Goal: Task Accomplishment & Management: Manage account settings

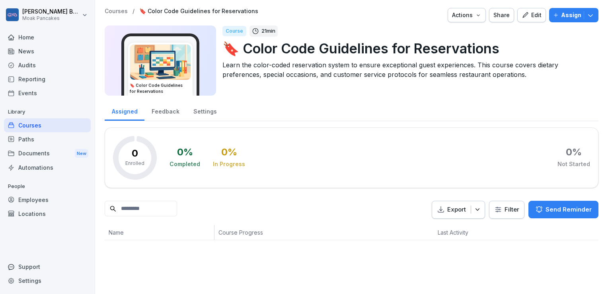
click at [538, 15] on button "Edit" at bounding box center [531, 15] width 29 height 14
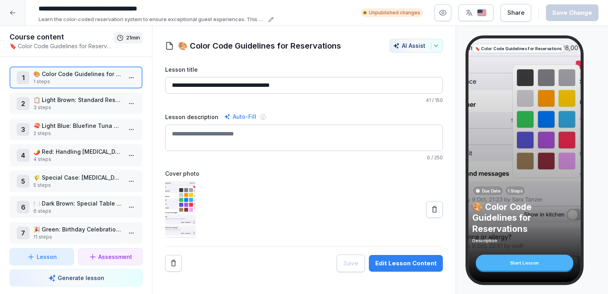
click at [10, 15] on icon at bounding box center [13, 13] width 6 height 6
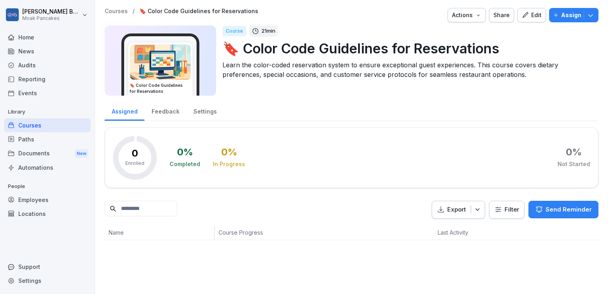
click at [165, 115] on div "Feedback" at bounding box center [165, 110] width 42 height 20
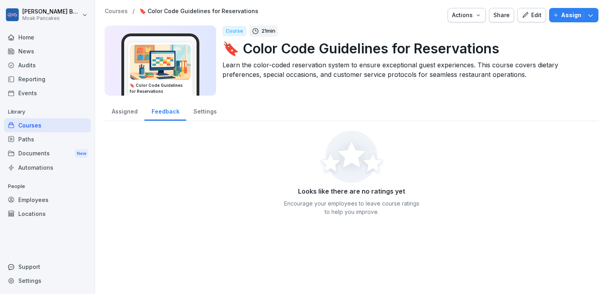
click at [199, 115] on div "Settings" at bounding box center [204, 110] width 37 height 20
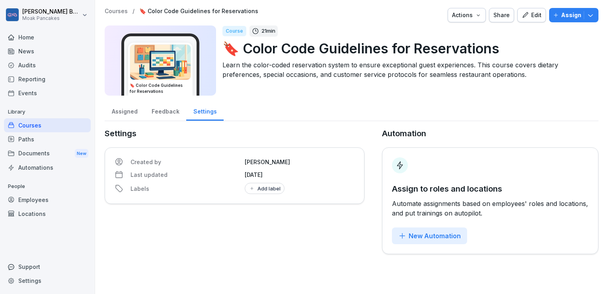
click at [119, 113] on div "Assigned" at bounding box center [125, 110] width 40 height 20
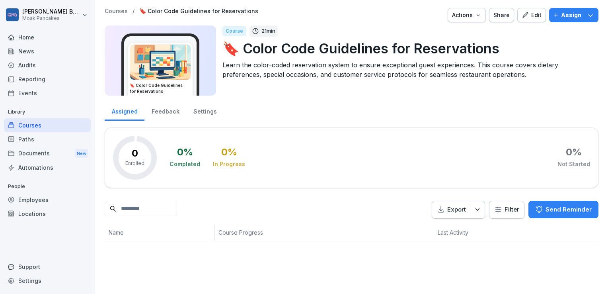
click at [43, 123] on div "Courses" at bounding box center [47, 125] width 87 height 14
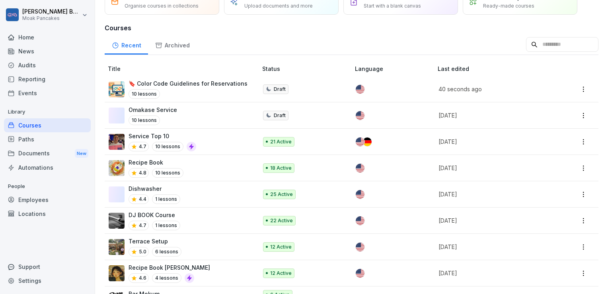
scroll to position [43, 0]
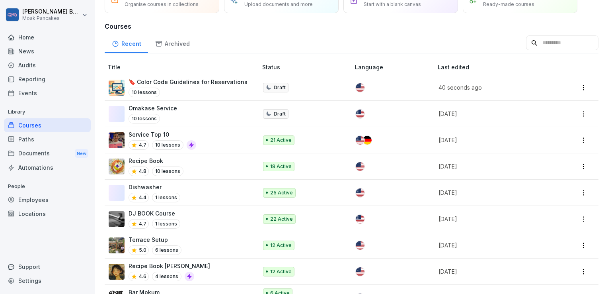
click at [184, 88] on div "10 lessons" at bounding box center [187, 93] width 119 height 10
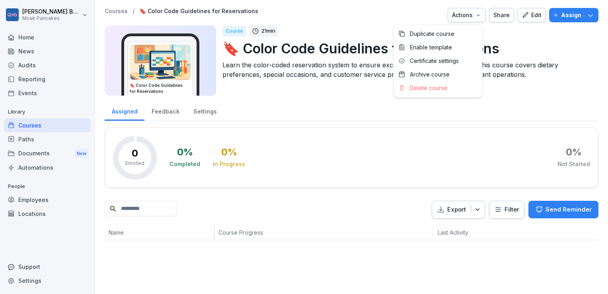
click at [471, 17] on div "Actions" at bounding box center [466, 15] width 29 height 9
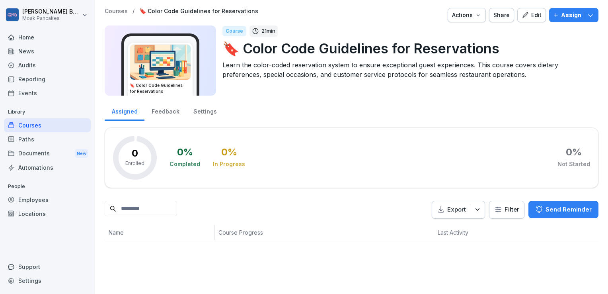
click at [586, 11] on icon "button" at bounding box center [590, 15] width 8 height 8
click at [418, 92] on div "Course 21 min 🔖 Color Code Guidelines for Reservations Learn the color-coded re…" at bounding box center [407, 60] width 370 height 70
click at [50, 165] on div "Automations" at bounding box center [47, 167] width 87 height 14
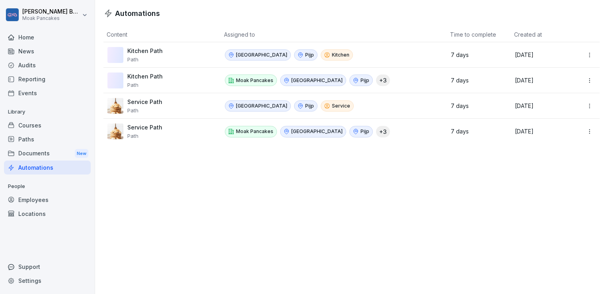
click at [49, 39] on div "Home" at bounding box center [47, 37] width 87 height 14
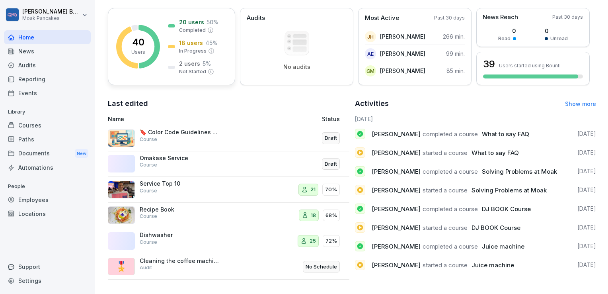
scroll to position [115, 0]
click at [53, 125] on div "Courses" at bounding box center [47, 125] width 87 height 14
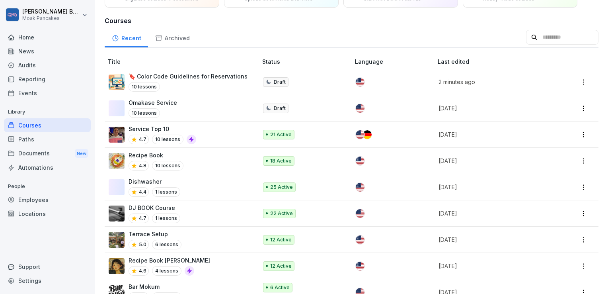
scroll to position [53, 0]
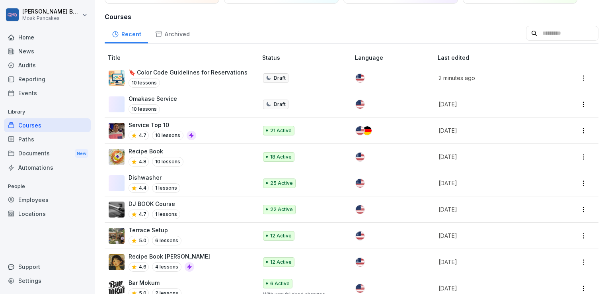
click at [190, 133] on icon at bounding box center [191, 135] width 6 height 6
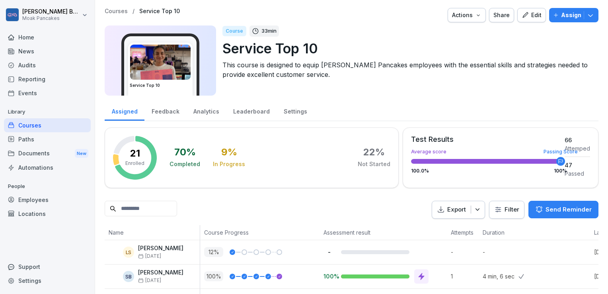
click at [34, 125] on div "Courses" at bounding box center [47, 125] width 87 height 14
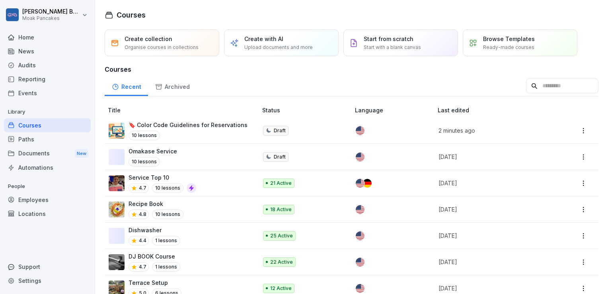
click at [173, 126] on p "🔖 Color Code Guidelines for Reservations" at bounding box center [187, 125] width 119 height 8
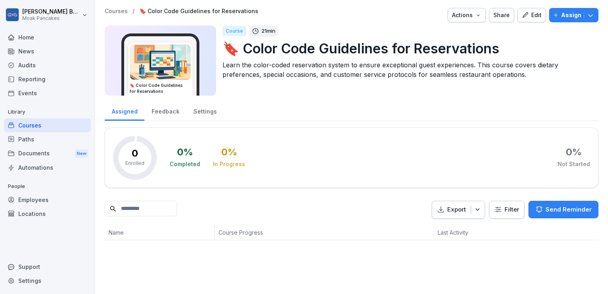
click at [284, 144] on div "0 % Completed 0 % In Progress 0 % Not Started" at bounding box center [379, 158] width 420 height 44
click at [181, 109] on div "Feedback" at bounding box center [165, 110] width 42 height 20
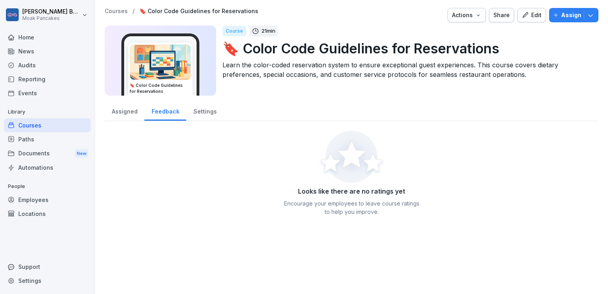
click at [202, 109] on div "Settings" at bounding box center [204, 110] width 37 height 20
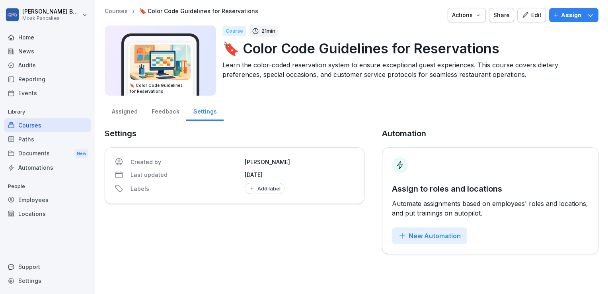
click at [129, 112] on div "Assigned" at bounding box center [125, 110] width 40 height 20
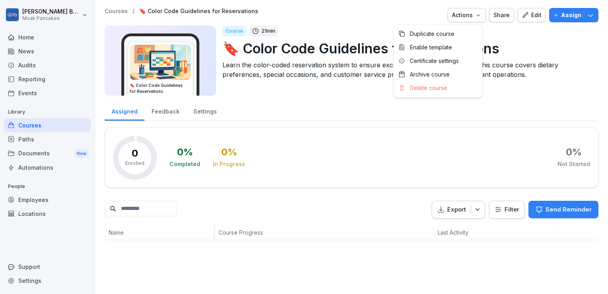
click at [473, 18] on div "Actions" at bounding box center [466, 15] width 29 height 9
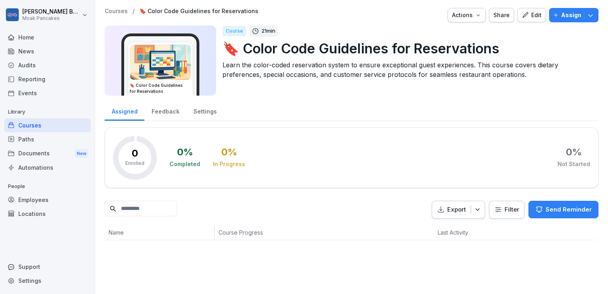
click at [529, 14] on div "Edit" at bounding box center [531, 15] width 20 height 9
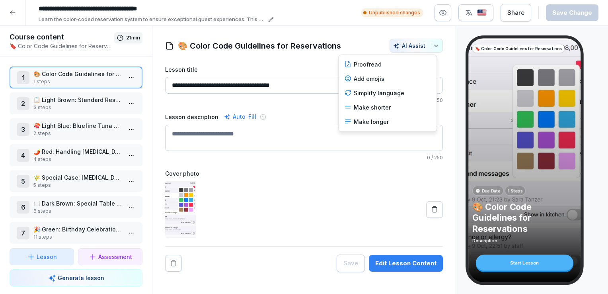
click at [433, 44] on icon "button" at bounding box center [436, 46] width 6 height 6
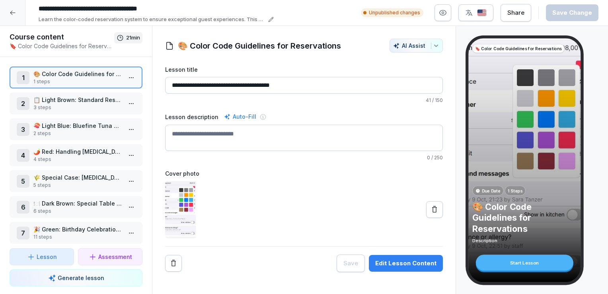
click at [329, 183] on html "**********" at bounding box center [304, 147] width 608 height 294
click at [269, 21] on icon at bounding box center [271, 19] width 4 height 4
click at [263, 176] on label "Cover photo" at bounding box center [304, 173] width 278 height 8
click at [444, 12] on icon "button" at bounding box center [443, 13] width 2 height 2
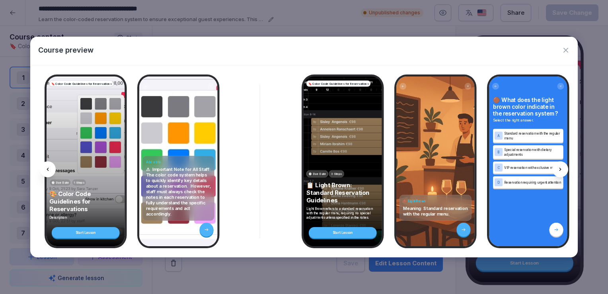
click at [560, 169] on icon at bounding box center [560, 168] width 2 height 3
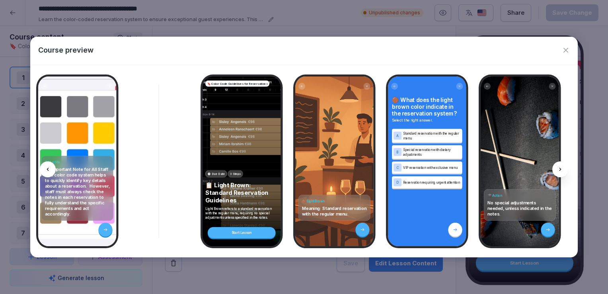
click at [560, 169] on icon at bounding box center [560, 168] width 2 height 3
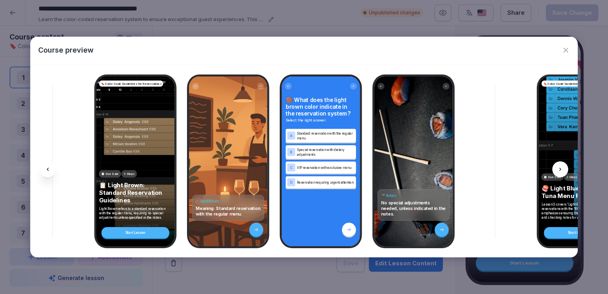
click at [560, 169] on icon at bounding box center [560, 168] width 2 height 3
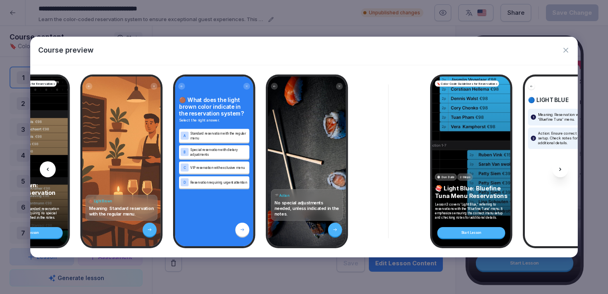
click at [560, 169] on icon at bounding box center [560, 168] width 2 height 3
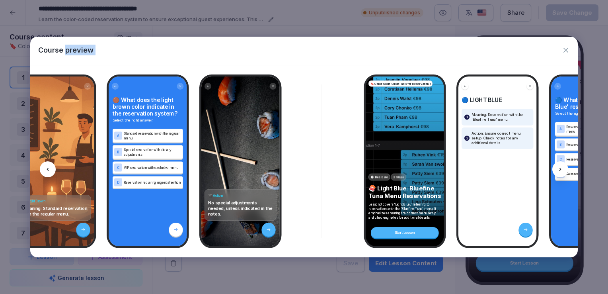
click at [560, 169] on icon at bounding box center [560, 168] width 2 height 3
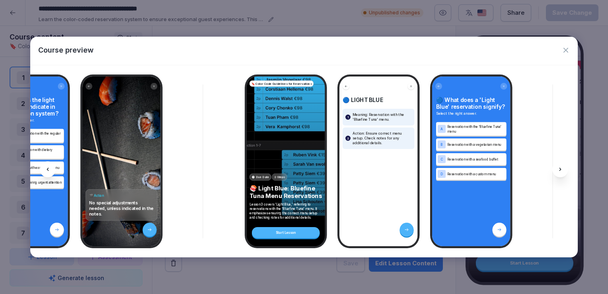
click at [560, 169] on icon at bounding box center [560, 168] width 2 height 3
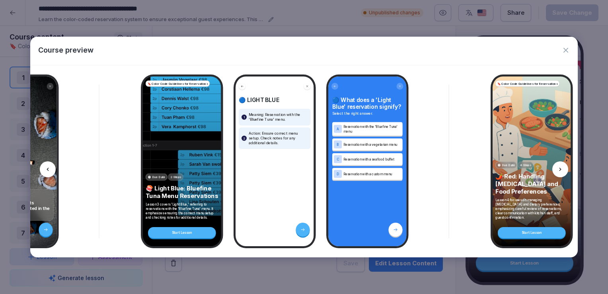
click at [560, 169] on icon at bounding box center [560, 168] width 2 height 3
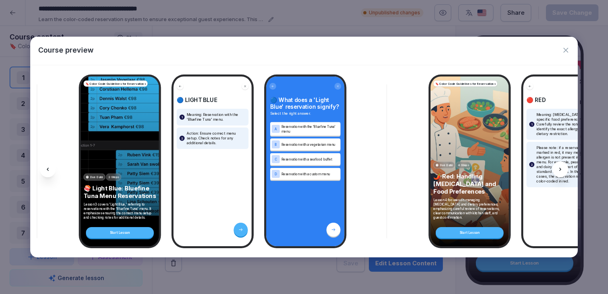
click at [560, 169] on icon at bounding box center [560, 168] width 2 height 3
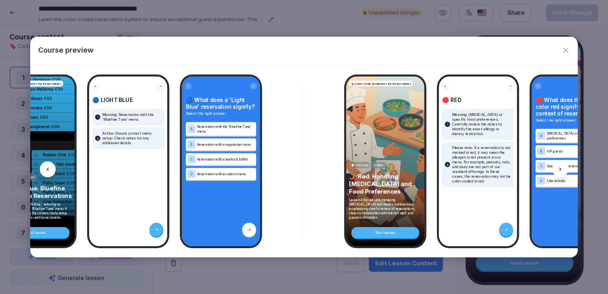
click at [560, 169] on icon at bounding box center [560, 168] width 2 height 3
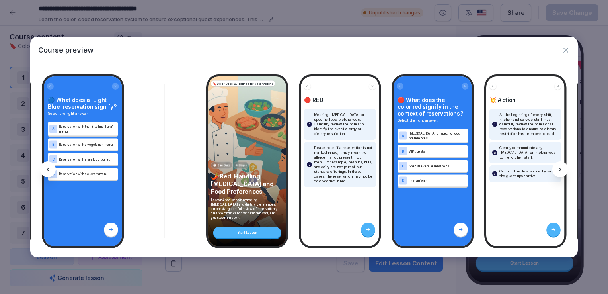
click at [560, 169] on icon at bounding box center [560, 168] width 2 height 3
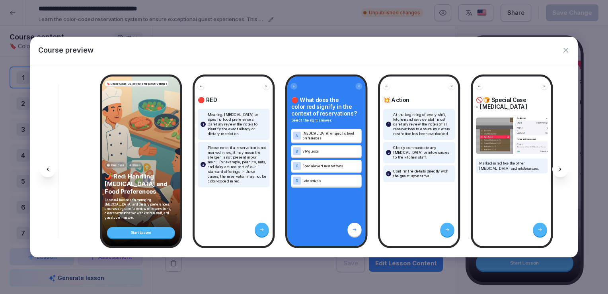
click at [560, 169] on icon at bounding box center [560, 168] width 2 height 3
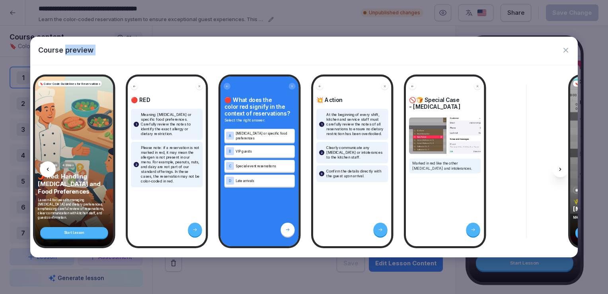
click at [560, 169] on icon at bounding box center [560, 168] width 2 height 3
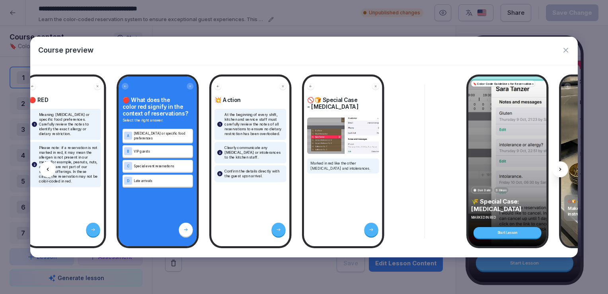
click at [560, 169] on icon at bounding box center [560, 168] width 2 height 3
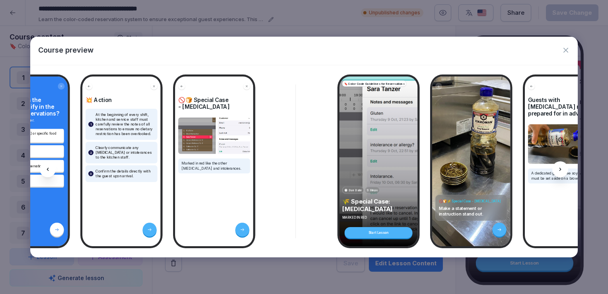
click at [560, 169] on icon at bounding box center [560, 168] width 2 height 3
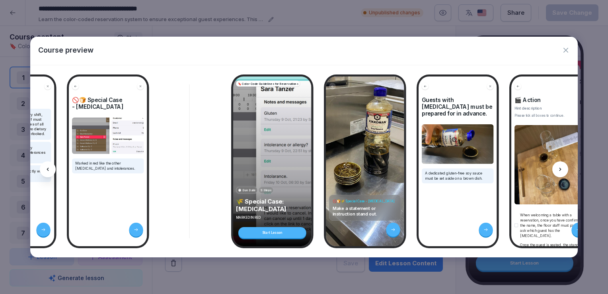
click at [560, 169] on icon at bounding box center [560, 168] width 2 height 3
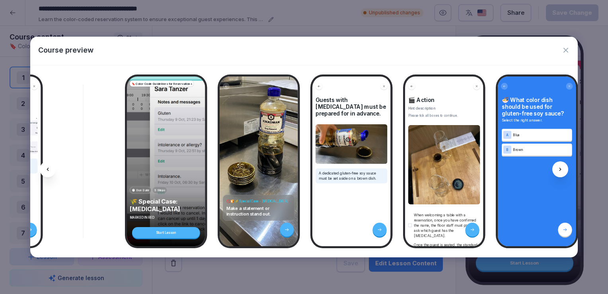
click at [560, 169] on icon at bounding box center [560, 168] width 2 height 3
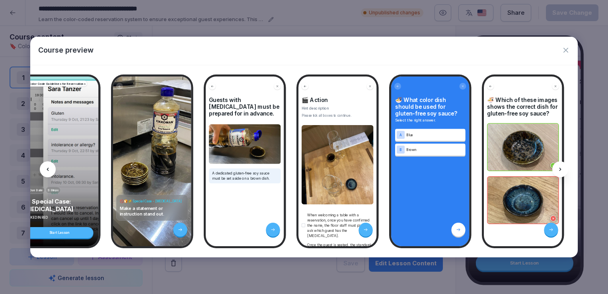
click at [560, 169] on icon at bounding box center [560, 168] width 2 height 3
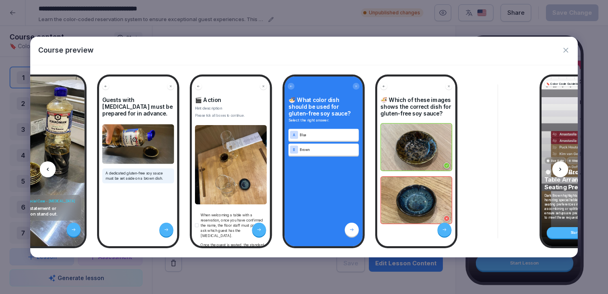
click at [560, 169] on icon at bounding box center [560, 168] width 2 height 3
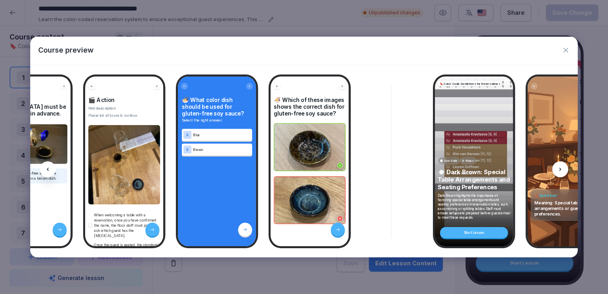
click at [560, 169] on icon at bounding box center [560, 168] width 2 height 3
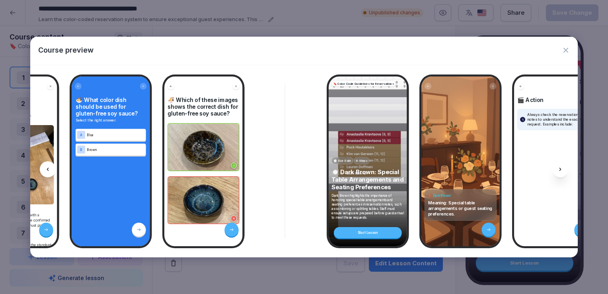
click at [560, 169] on icon at bounding box center [560, 168] width 2 height 3
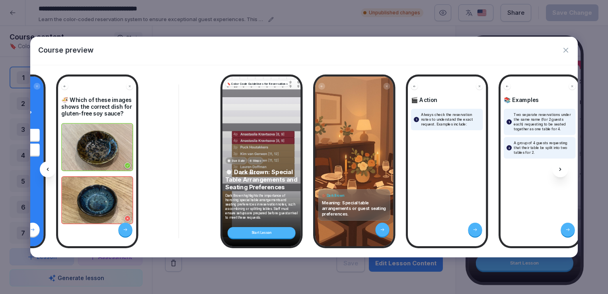
click at [560, 169] on icon at bounding box center [560, 168] width 2 height 3
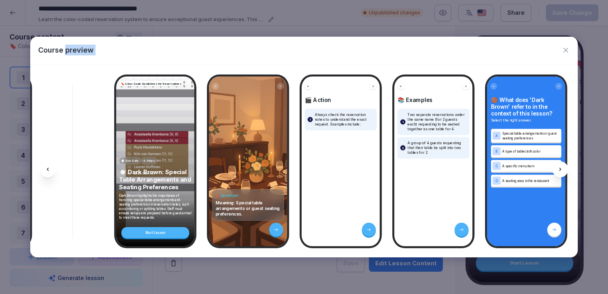
click at [560, 169] on icon at bounding box center [560, 168] width 2 height 3
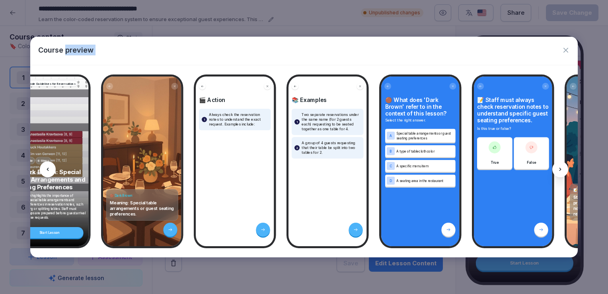
click at [560, 169] on icon at bounding box center [560, 168] width 2 height 3
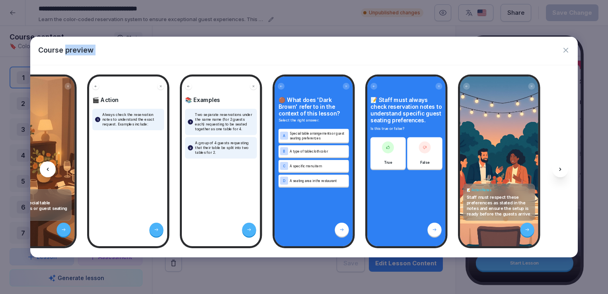
click at [560, 169] on icon at bounding box center [560, 168] width 2 height 3
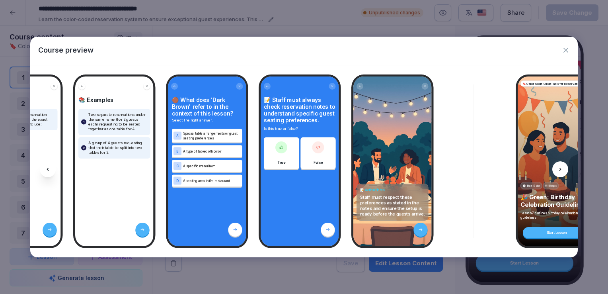
click at [560, 169] on icon at bounding box center [560, 168] width 2 height 3
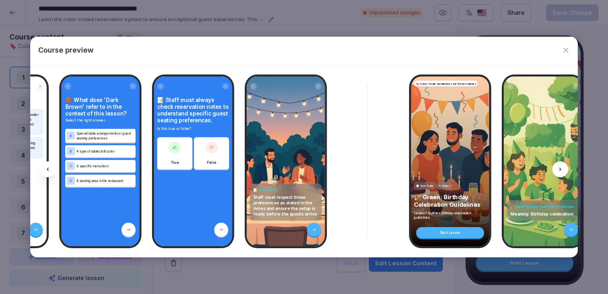
click at [560, 169] on icon at bounding box center [560, 168] width 2 height 3
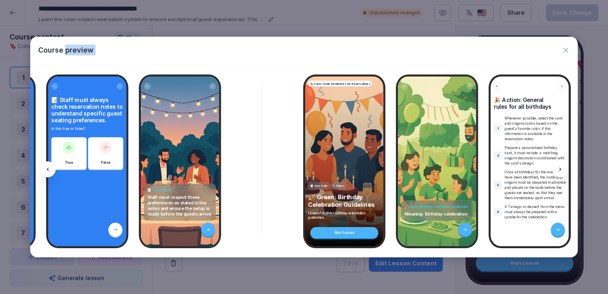
click at [560, 169] on icon at bounding box center [560, 168] width 2 height 3
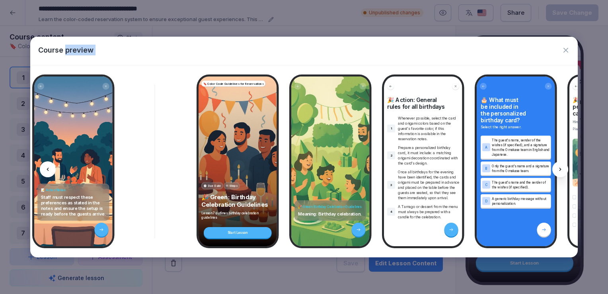
click at [560, 169] on icon at bounding box center [560, 168] width 2 height 3
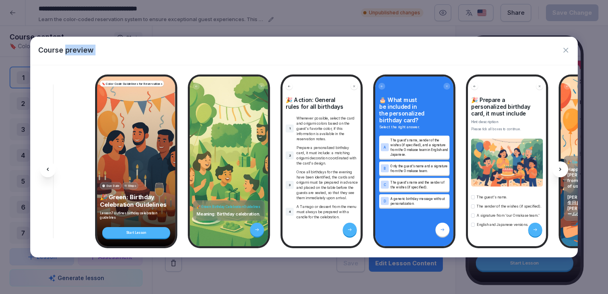
click at [560, 169] on icon at bounding box center [560, 168] width 2 height 3
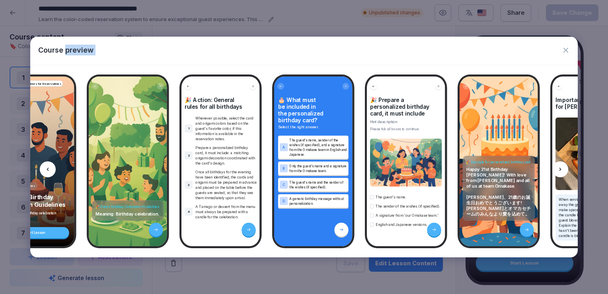
click at [560, 169] on icon at bounding box center [560, 168] width 2 height 3
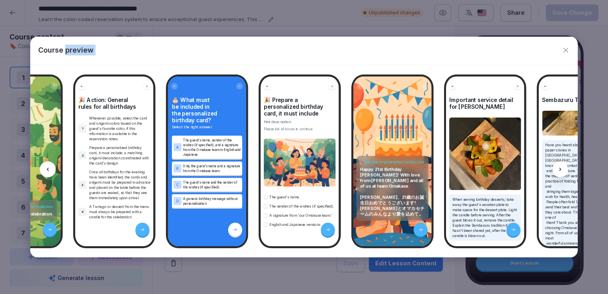
click at [560, 169] on icon at bounding box center [560, 168] width 2 height 3
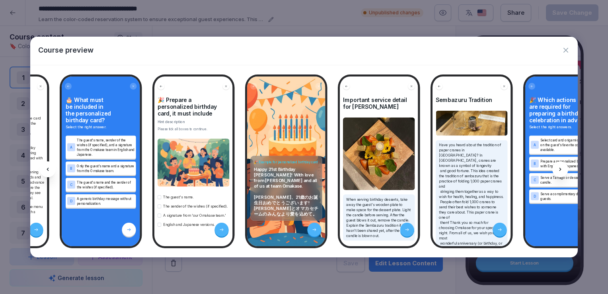
click at [560, 169] on icon at bounding box center [560, 168] width 2 height 3
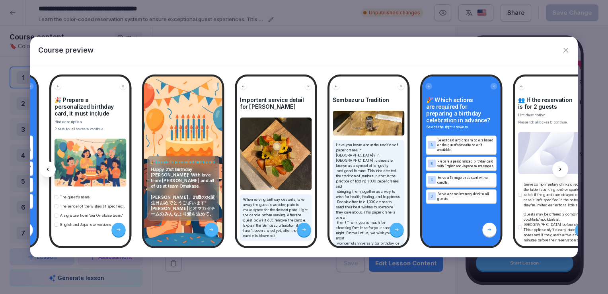
click at [560, 169] on icon at bounding box center [560, 168] width 2 height 3
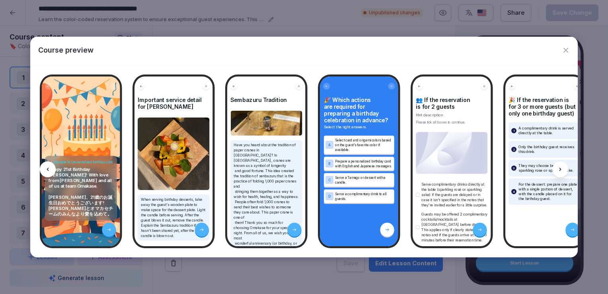
scroll to position [0, 3405]
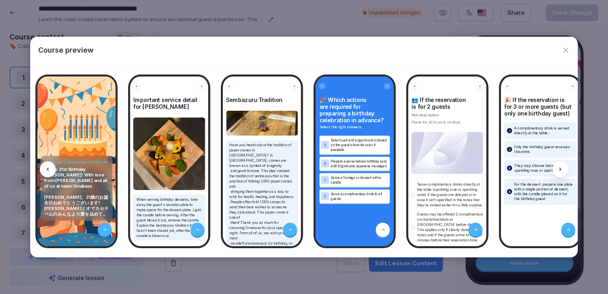
click at [560, 170] on icon at bounding box center [560, 168] width 2 height 3
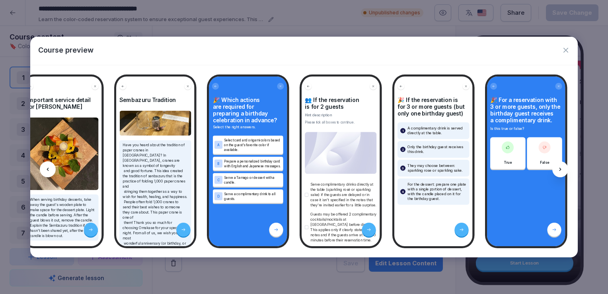
click at [560, 170] on icon at bounding box center [560, 168] width 2 height 3
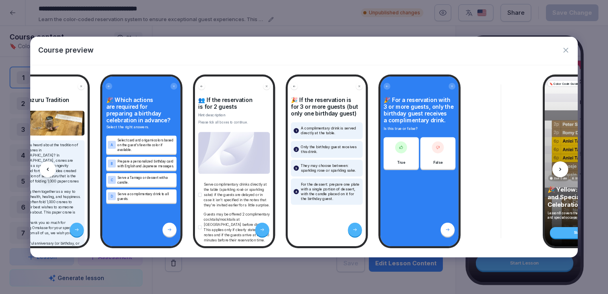
click at [560, 170] on icon at bounding box center [560, 168] width 2 height 3
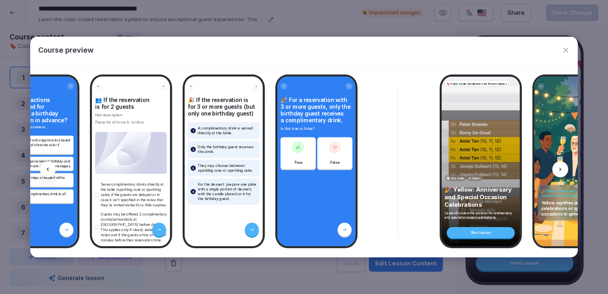
scroll to position [0, 3724]
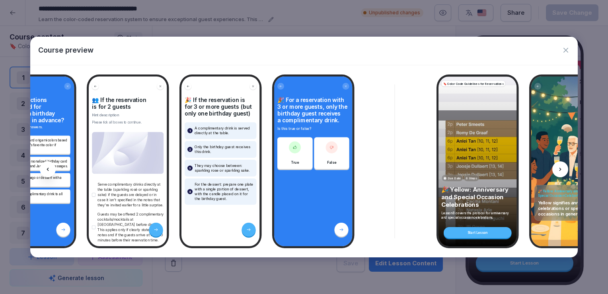
click at [565, 50] on icon "button" at bounding box center [565, 50] width 5 height 5
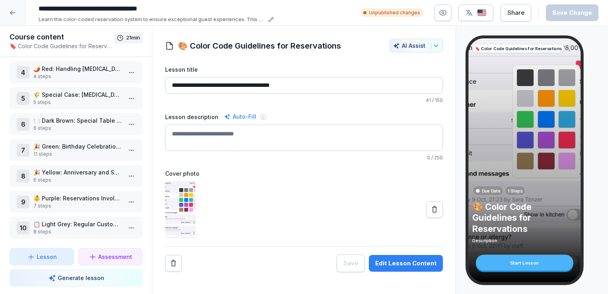
scroll to position [84, 0]
click at [76, 146] on p "🎉 Green: Birthday Celebration Guidelines" at bounding box center [77, 146] width 88 height 8
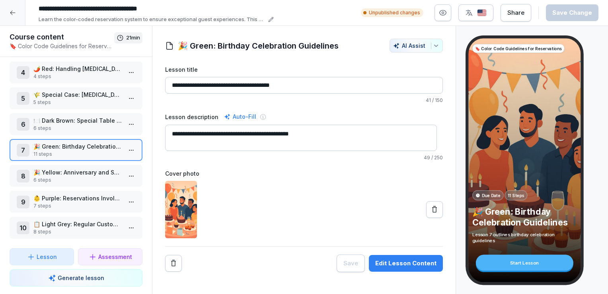
click at [103, 150] on p "11 steps" at bounding box center [77, 153] width 88 height 7
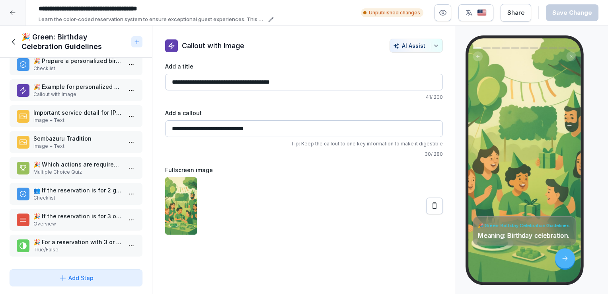
scroll to position [93, 0]
click at [69, 194] on p "Checklist" at bounding box center [77, 197] width 88 height 7
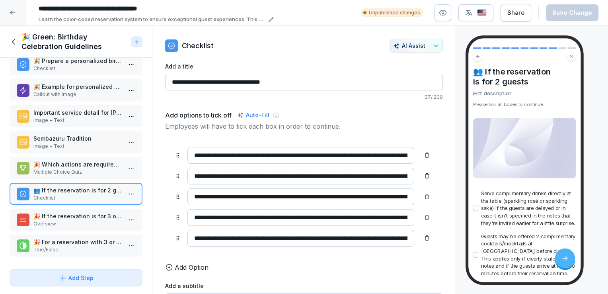
scroll to position [107, 0]
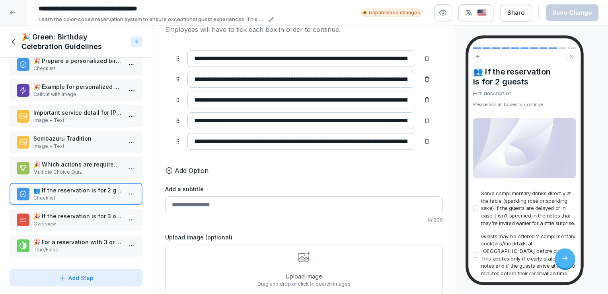
click at [269, 256] on div "Upload image Drag and drop or click to search images" at bounding box center [303, 269] width 93 height 36
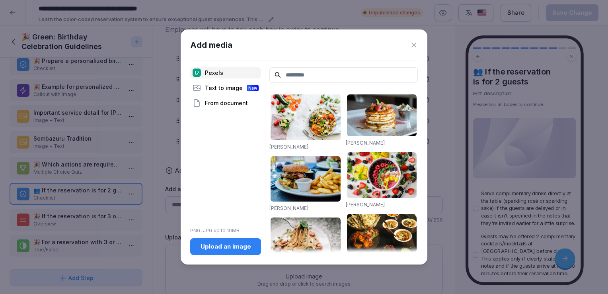
click at [232, 244] on div "Upload an image" at bounding box center [226, 246] width 58 height 9
click at [222, 87] on div "Text to image New" at bounding box center [225, 87] width 71 height 11
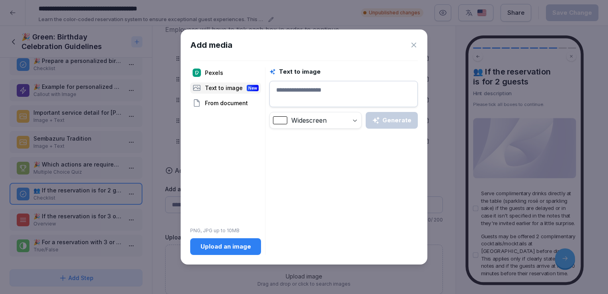
click at [296, 88] on textarea at bounding box center [343, 94] width 148 height 26
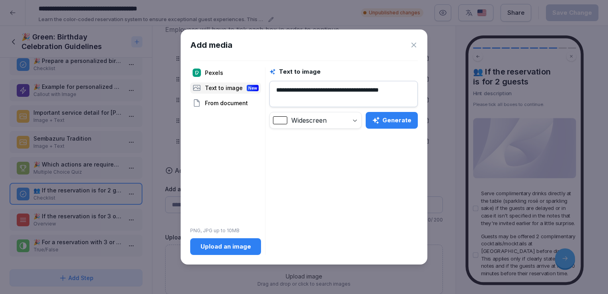
click at [386, 126] on button "Generate" at bounding box center [392, 120] width 52 height 17
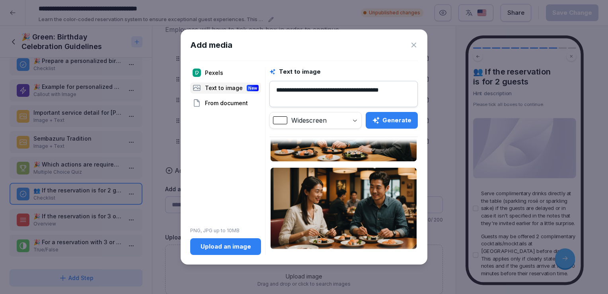
scroll to position [152, 0]
click at [395, 88] on textarea "**********" at bounding box center [343, 94] width 148 height 26
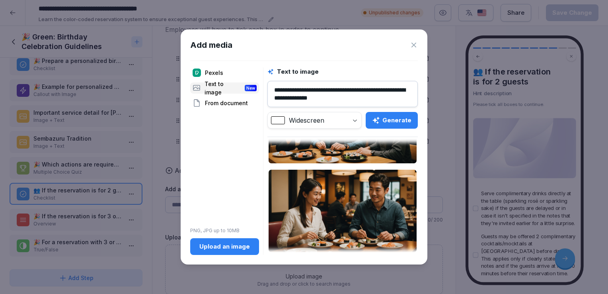
type textarea "**********"
click at [401, 124] on div "Generate" at bounding box center [391, 120] width 39 height 9
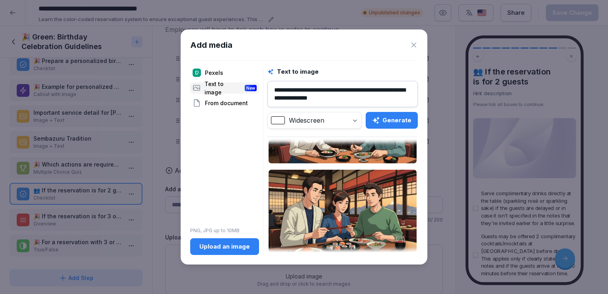
scroll to position [152, 0]
click at [412, 47] on icon at bounding box center [414, 45] width 8 height 8
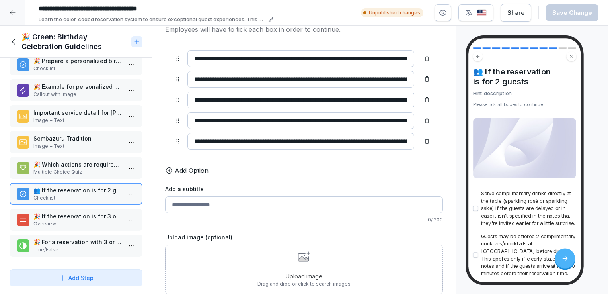
click at [319, 251] on div "Upload image Drag and drop or click to search images" at bounding box center [303, 269] width 93 height 36
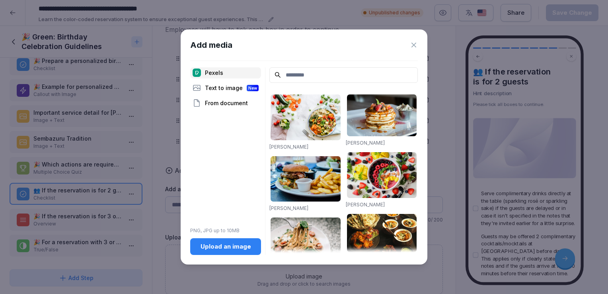
click at [415, 47] on icon at bounding box center [413, 45] width 5 height 5
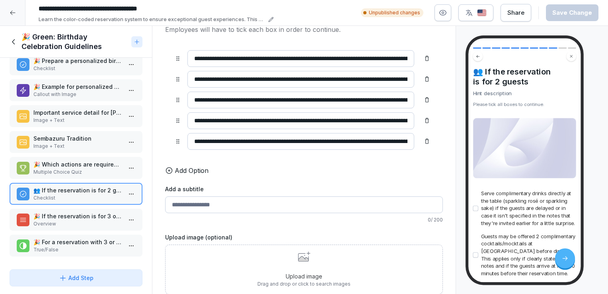
click at [13, 39] on icon at bounding box center [14, 41] width 9 height 9
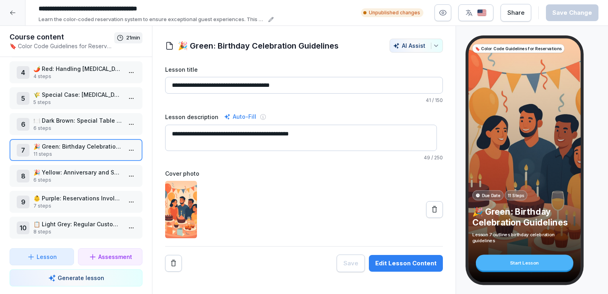
click at [16, 12] on div at bounding box center [12, 12] width 25 height 25
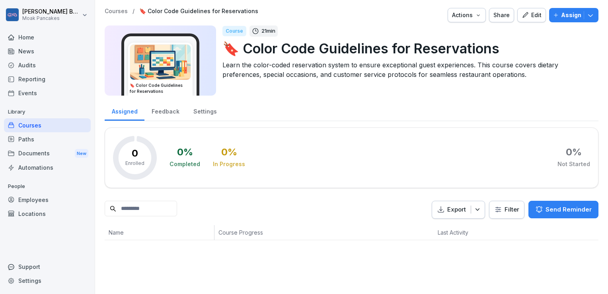
click at [561, 18] on p "Assign" at bounding box center [571, 15] width 20 height 9
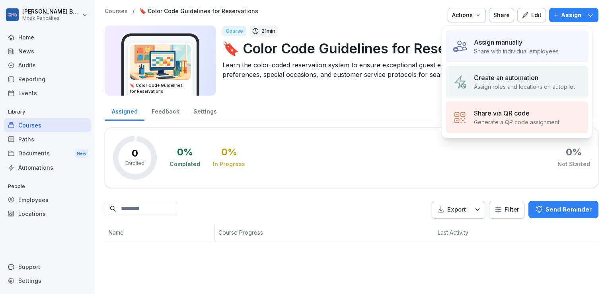
click at [504, 43] on p "Assign manually" at bounding box center [498, 42] width 49 height 10
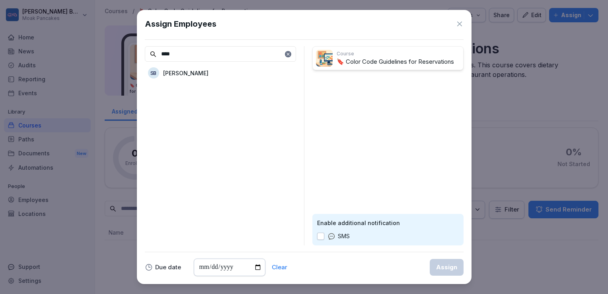
type input "****"
click at [231, 77] on div "SB Sara Benfatti" at bounding box center [220, 73] width 151 height 14
click at [286, 57] on div at bounding box center [288, 54] width 6 height 6
click at [459, 27] on icon at bounding box center [459, 24] width 8 height 8
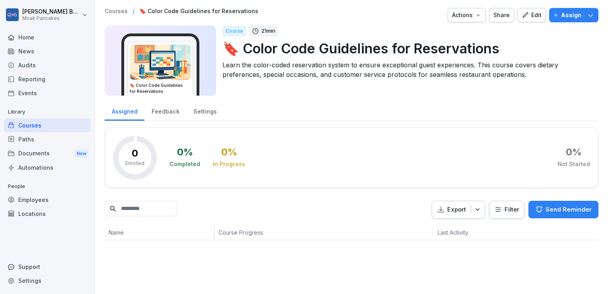
click at [43, 200] on div "Employees" at bounding box center [47, 200] width 87 height 14
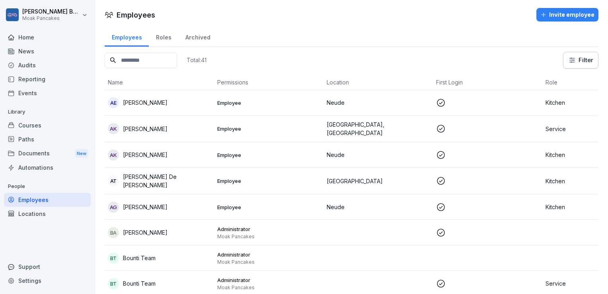
click at [573, 12] on div "Invite employee" at bounding box center [567, 14] width 54 height 9
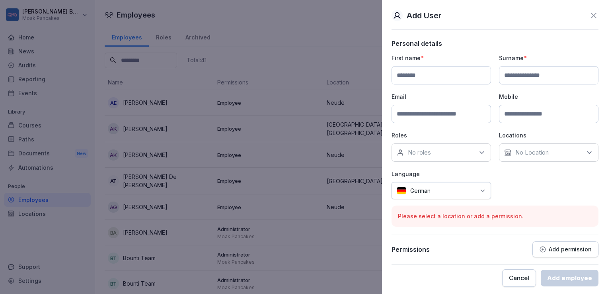
click at [422, 194] on div "German" at bounding box center [440, 190] width 99 height 17
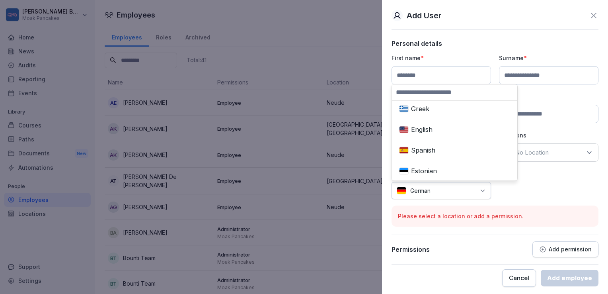
scroll to position [88, 0]
click at [448, 136] on div "English" at bounding box center [454, 130] width 117 height 18
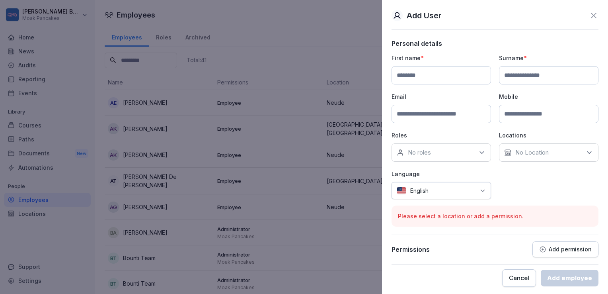
click at [507, 151] on icon at bounding box center [508, 153] width 6 height 6
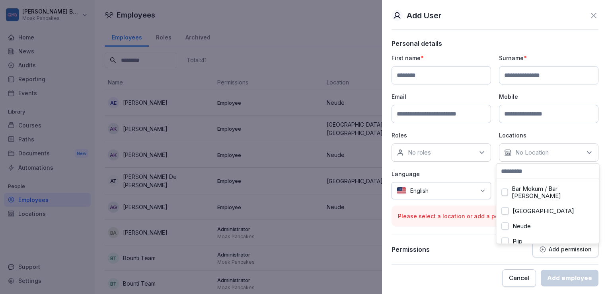
scroll to position [13, 0]
click at [516, 230] on label "Pijp" at bounding box center [517, 233] width 10 height 7
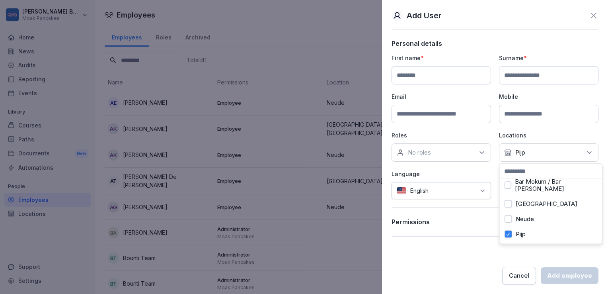
click at [452, 152] on div "No roles" at bounding box center [440, 152] width 99 height 18
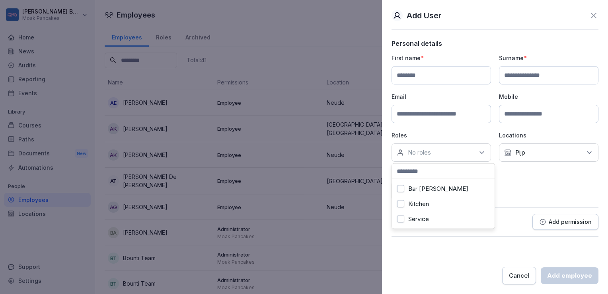
click at [434, 214] on div "Service" at bounding box center [443, 218] width 99 height 15
click at [425, 77] on input at bounding box center [440, 75] width 99 height 18
type input "*****"
click at [508, 68] on input at bounding box center [548, 75] width 99 height 18
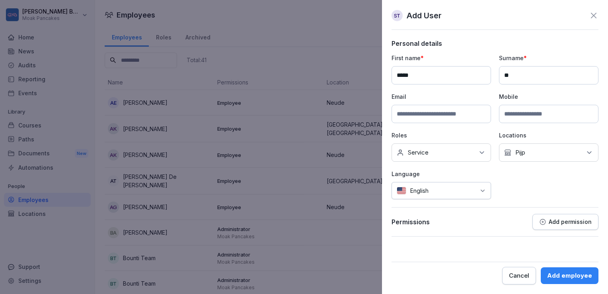
type input "*"
type input "*******"
click at [450, 109] on input at bounding box center [440, 114] width 99 height 18
type input "**********"
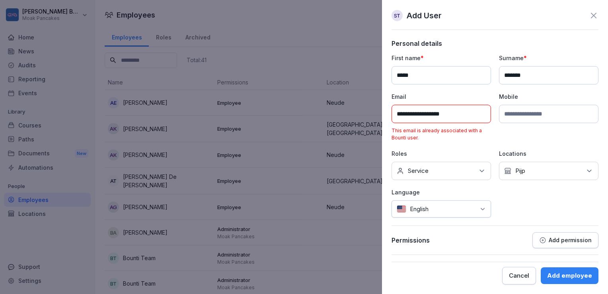
click at [525, 277] on div "Cancel" at bounding box center [519, 275] width 20 height 9
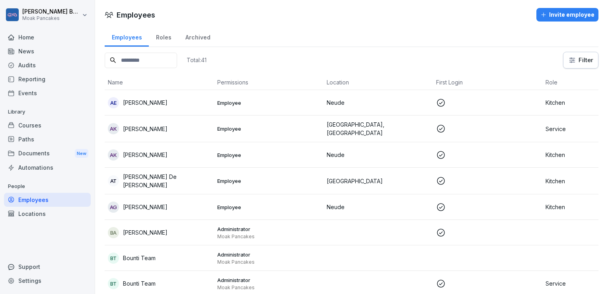
click at [137, 61] on input at bounding box center [141, 61] width 72 height 16
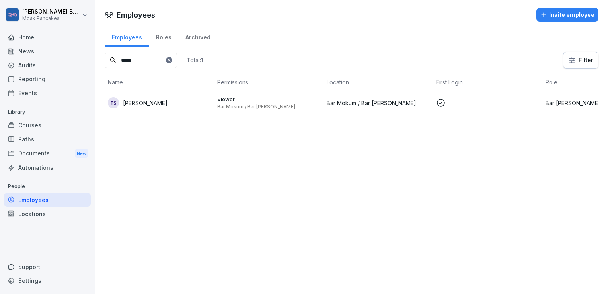
type input "*****"
click at [154, 106] on div "TS Takashi Shida" at bounding box center [159, 102] width 103 height 11
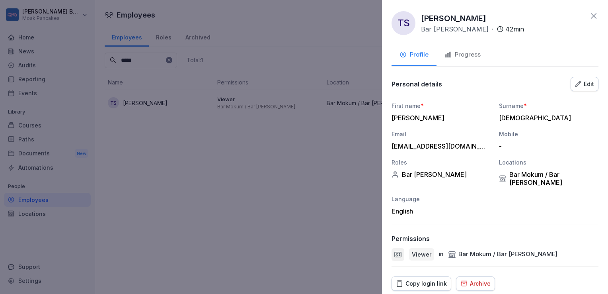
scroll to position [38, 0]
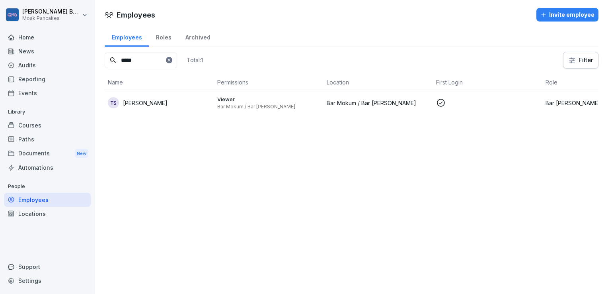
click at [37, 123] on div "Courses" at bounding box center [47, 125] width 87 height 14
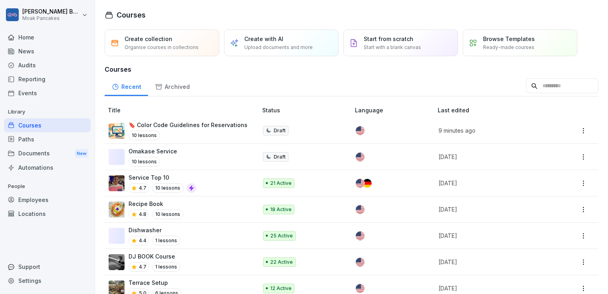
click at [179, 126] on p "🔖 Color Code Guidelines for Reservations" at bounding box center [187, 125] width 119 height 8
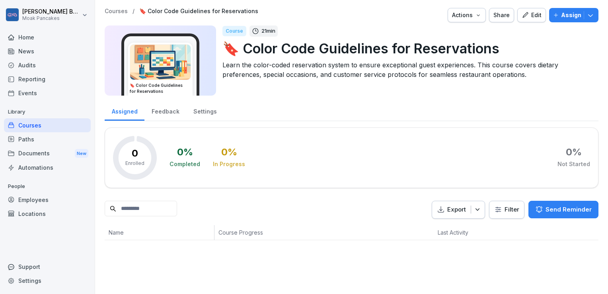
click at [561, 19] on p "Assign" at bounding box center [571, 15] width 20 height 9
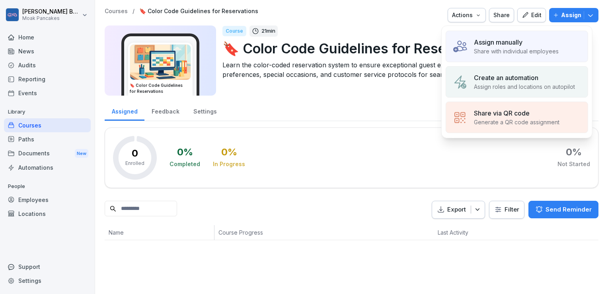
click at [525, 39] on div "Assign manually" at bounding box center [516, 42] width 85 height 10
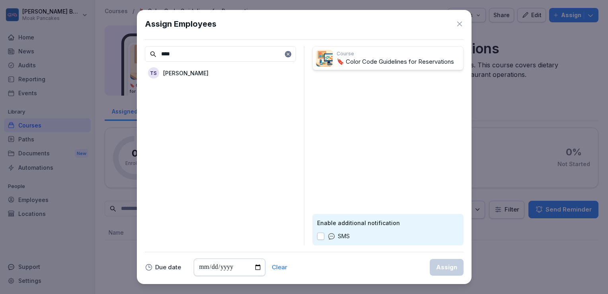
type input "****"
click at [236, 77] on div "TS [PERSON_NAME]" at bounding box center [220, 73] width 151 height 14
click at [442, 263] on div "Assign" at bounding box center [446, 267] width 21 height 9
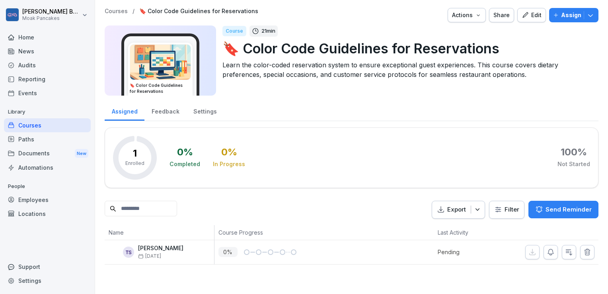
click at [40, 126] on div "Courses" at bounding box center [47, 125] width 87 height 14
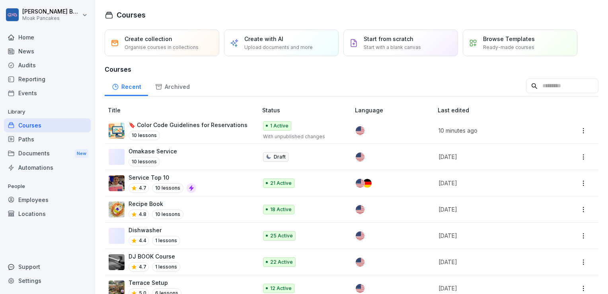
click at [154, 128] on div "🔖 Color Code Guidelines for Reservations 10 lessons" at bounding box center [187, 130] width 119 height 19
